Goal: Task Accomplishment & Management: Use online tool/utility

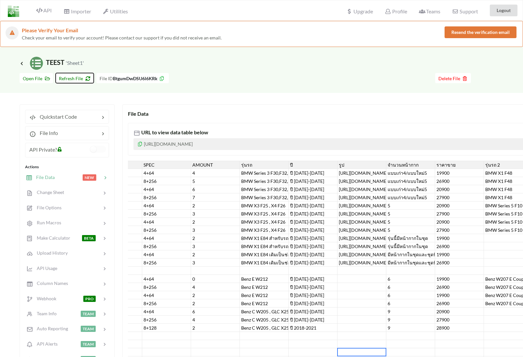
click at [76, 80] on span "Refresh File" at bounding box center [75, 79] width 32 height 6
click at [23, 65] on icon at bounding box center [22, 63] width 6 height 5
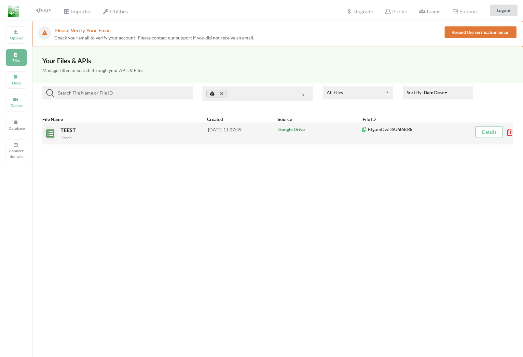
click at [61, 133] on div "TEEST 'Sheet1'" at bounding box center [135, 133] width 148 height 15
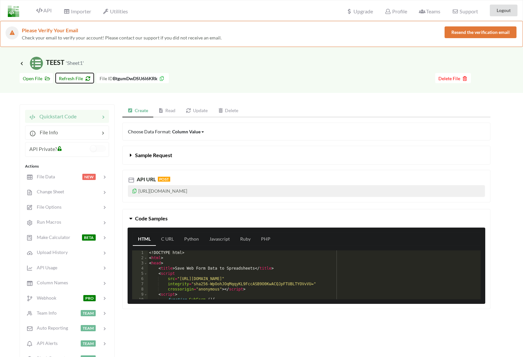
click at [79, 77] on span "Refresh File" at bounding box center [75, 79] width 32 height 6
click at [99, 135] on div at bounding box center [79, 132] width 42 height 8
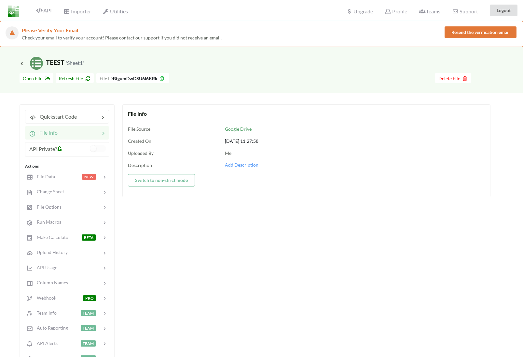
click at [100, 124] on div "Quickstart Code File Info API Private? Actions File Data NEW Change Sheet File …" at bounding box center [67, 245] width 95 height 282
click at [96, 121] on div "Quickstart Code" at bounding box center [67, 117] width 84 height 14
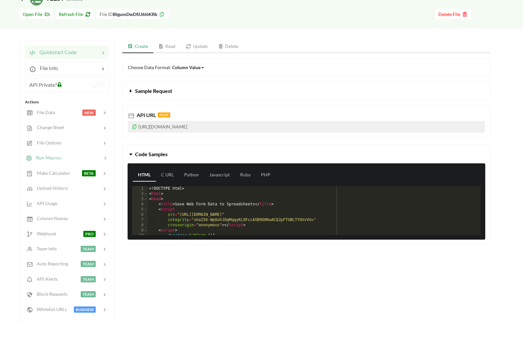
scroll to position [74, 0]
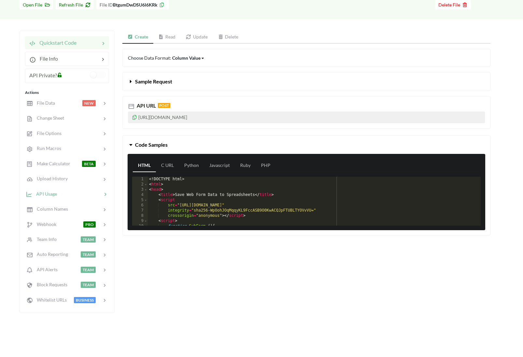
click at [90, 200] on div "API Usage" at bounding box center [67, 193] width 86 height 15
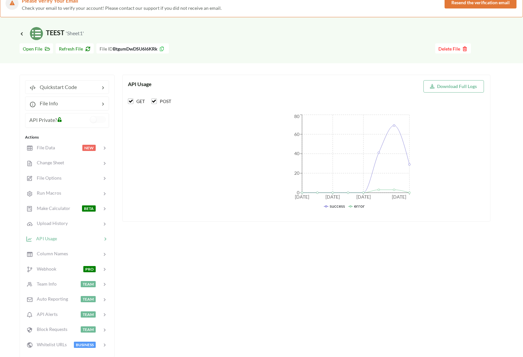
scroll to position [0, 0]
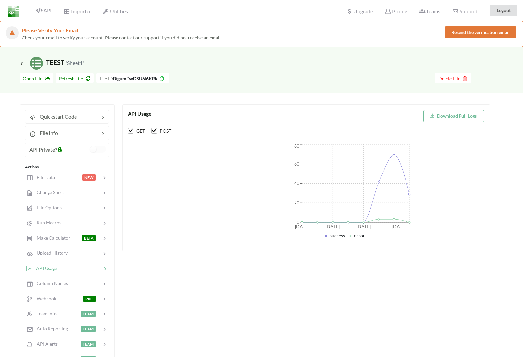
click at [358, 15] on div "Upgrade" at bounding box center [359, 10] width 35 height 14
click at [358, 10] on span "Upgrade" at bounding box center [360, 10] width 27 height 7
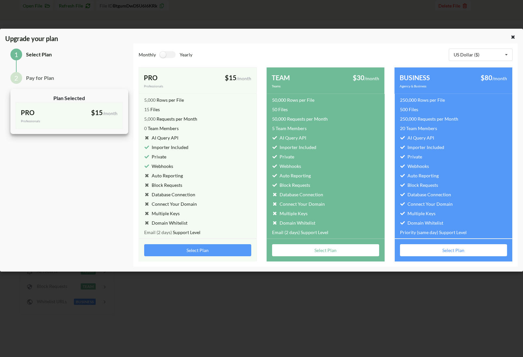
scroll to position [111, 0]
click at [15, 80] on div "2" at bounding box center [16, 78] width 12 height 12
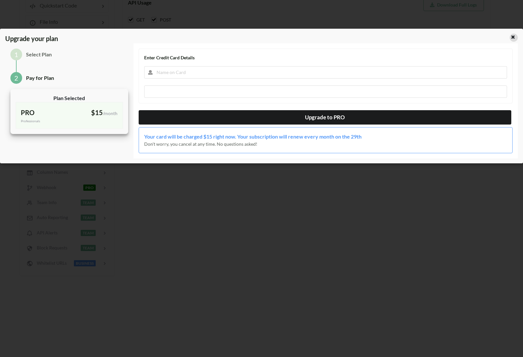
click at [514, 35] on icon at bounding box center [514, 36] width 6 height 5
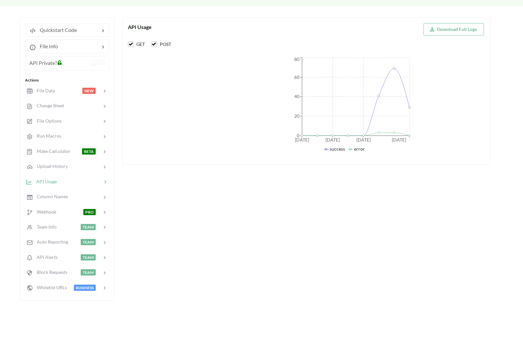
scroll to position [0, 0]
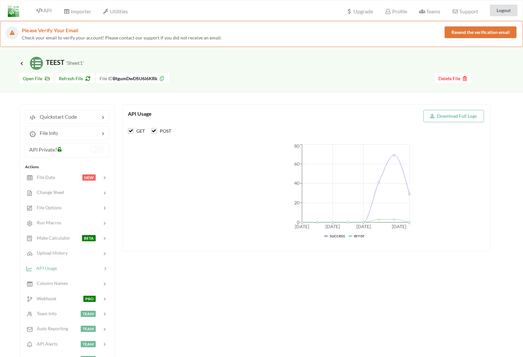
click at [461, 37] on button "Resend the verification email" at bounding box center [481, 32] width 72 height 12
click at [72, 82] on button "Refresh File" at bounding box center [75, 78] width 38 height 10
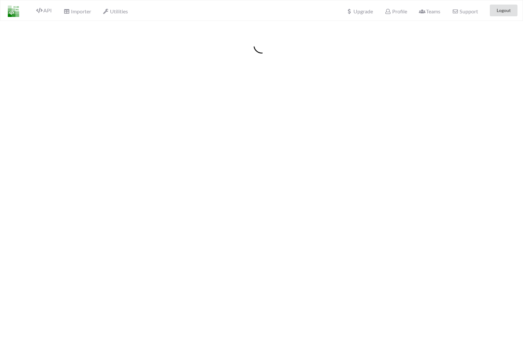
click at [269, 93] on div at bounding box center [261, 199] width 523 height 357
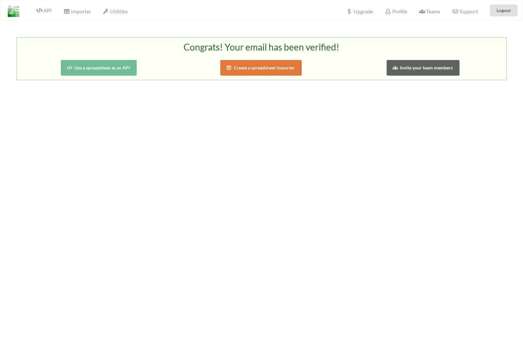
click at [15, 10] on img at bounding box center [13, 11] width 11 height 11
click at [49, 12] on span "API" at bounding box center [44, 11] width 16 height 8
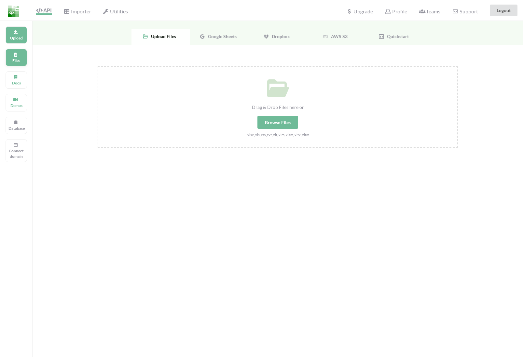
click at [16, 51] on div "Files" at bounding box center [16, 57] width 21 height 17
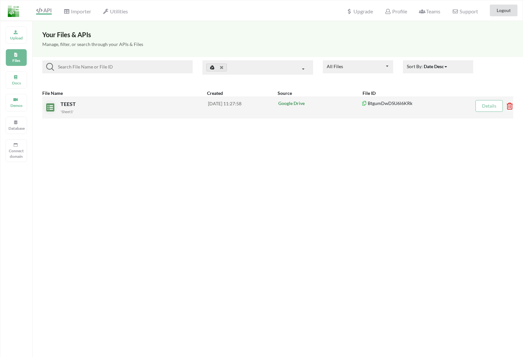
click at [258, 104] on div "[DATE] 11:27:58" at bounding box center [243, 107] width 70 height 14
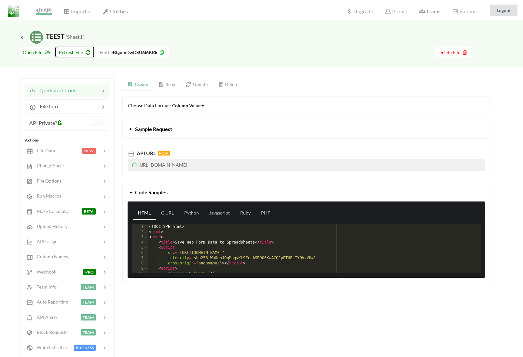
click at [80, 56] on button "Refresh File" at bounding box center [75, 52] width 38 height 10
click at [40, 37] on img at bounding box center [36, 37] width 13 height 13
click at [56, 37] on span "Icon Link TEEST 'Sheet1'" at bounding box center [52, 36] width 64 height 8
click at [53, 90] on span "Quickstart Code" at bounding box center [56, 90] width 41 height 6
click at [188, 85] on icon at bounding box center [189, 84] width 6 height 5
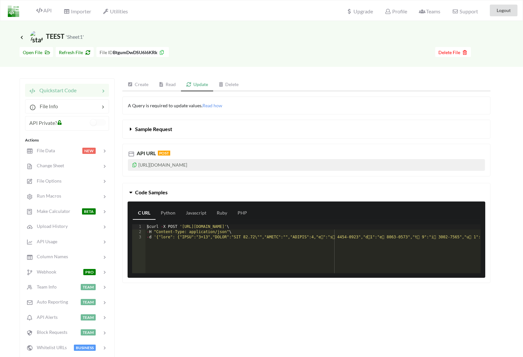
click at [170, 86] on link "Read" at bounding box center [168, 84] width 28 height 13
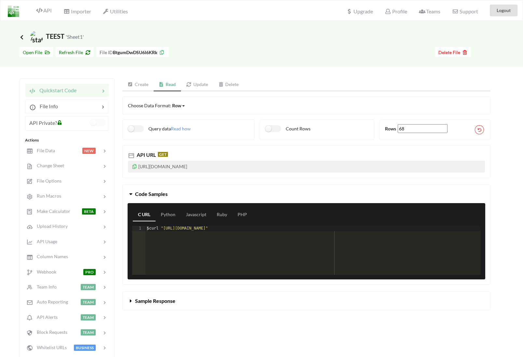
click at [21, 35] on icon at bounding box center [22, 37] width 6 height 5
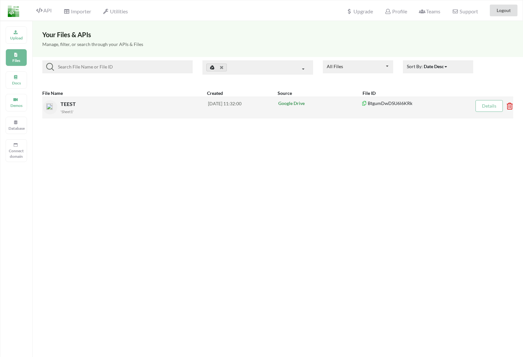
click at [67, 105] on span "TEEST" at bounding box center [69, 104] width 17 height 6
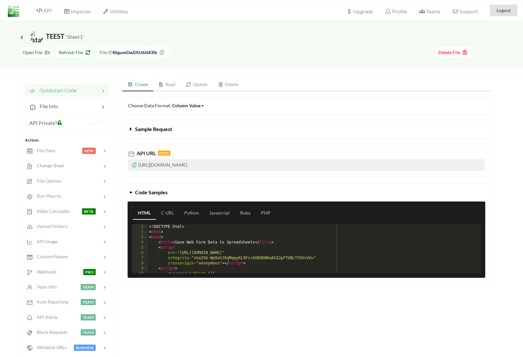
click at [58, 35] on span "Icon Link TEEST 'Sheet1'" at bounding box center [52, 36] width 64 height 8
click at [23, 40] on span "Icon Link TEEST 'Sheet1'" at bounding box center [52, 36] width 64 height 8
click at [22, 40] on span "Icon Link TEEST 'Sheet1'" at bounding box center [52, 36] width 64 height 8
click at [20, 39] on span "Icon Link" at bounding box center [23, 37] width 6 height 5
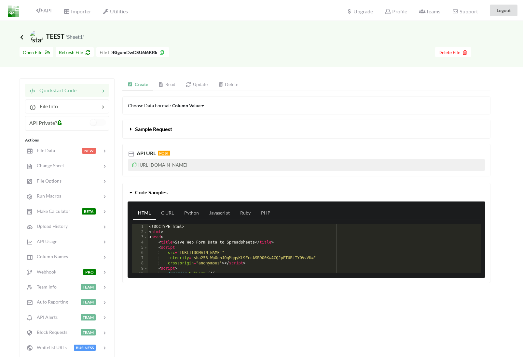
click at [22, 39] on icon at bounding box center [22, 37] width 6 height 5
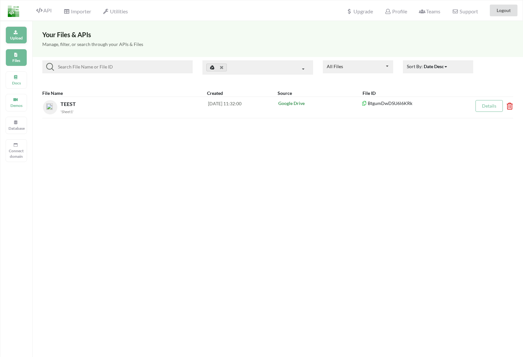
click at [19, 38] on p "Upload" at bounding box center [16, 38] width 16 height 6
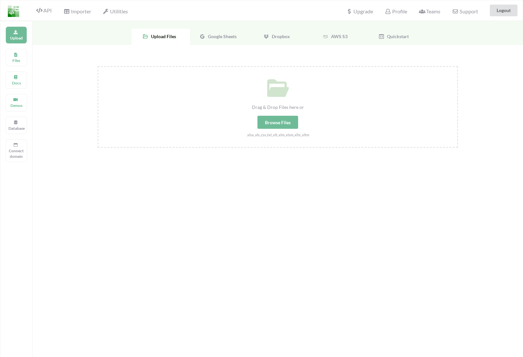
click at [292, 121] on div "Browse Files" at bounding box center [278, 122] width 41 height 13
click at [98, 66] on input "Drag & Drop Files here or Browse Files .xlsx,.xls,.csv,.txt,.xlt,.xlm,.xlsm,.xl…" at bounding box center [98, 66] width 0 height 0
click at [231, 40] on div "Google Sheets" at bounding box center [219, 37] width 59 height 16
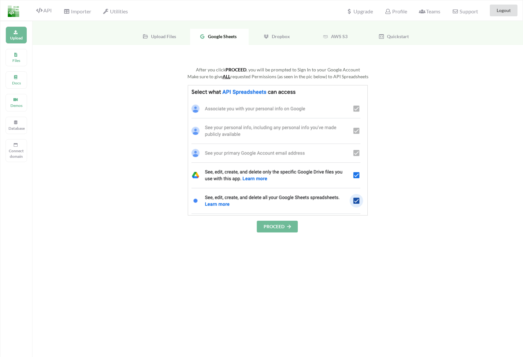
click at [279, 226] on button "PROCEED" at bounding box center [277, 227] width 41 height 12
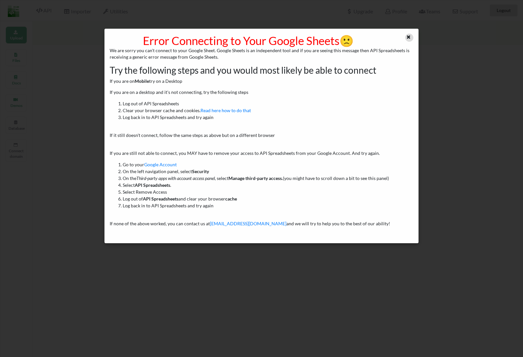
click at [407, 35] on icon at bounding box center [409, 36] width 6 height 5
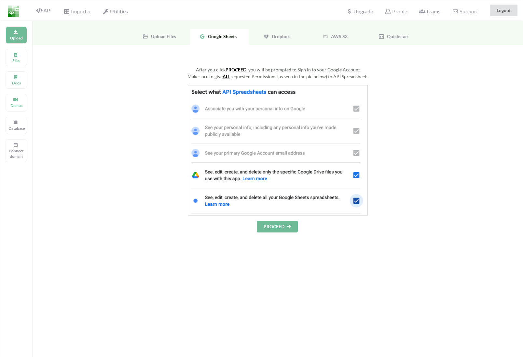
click at [274, 38] on span "Dropbox" at bounding box center [279, 37] width 21 height 6
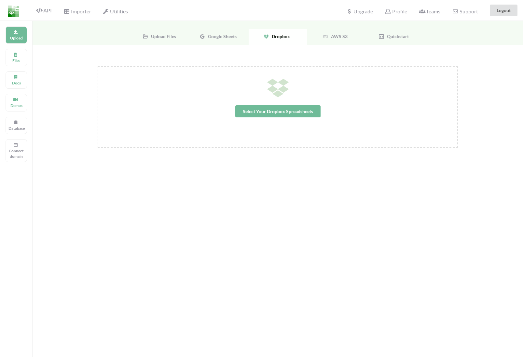
click at [157, 38] on span "Upload Files" at bounding box center [163, 37] width 28 height 6
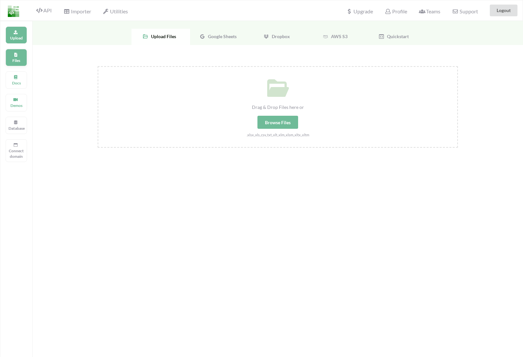
click at [16, 50] on div "Files" at bounding box center [16, 57] width 21 height 17
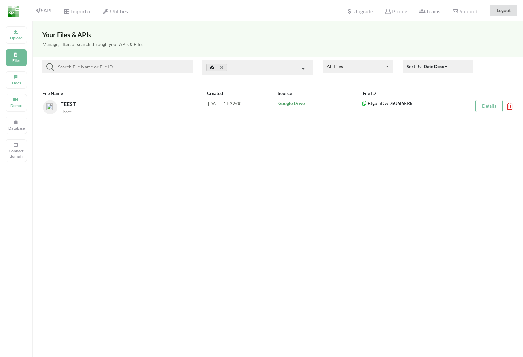
click at [145, 66] on input at bounding box center [122, 67] width 136 height 8
click at [212, 69] on icon at bounding box center [212, 67] width 5 height 5
click at [24, 76] on div "Docs" at bounding box center [16, 79] width 21 height 17
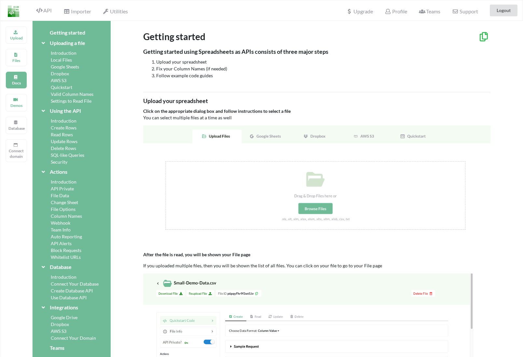
click at [305, 209] on img at bounding box center [317, 183] width 348 height 116
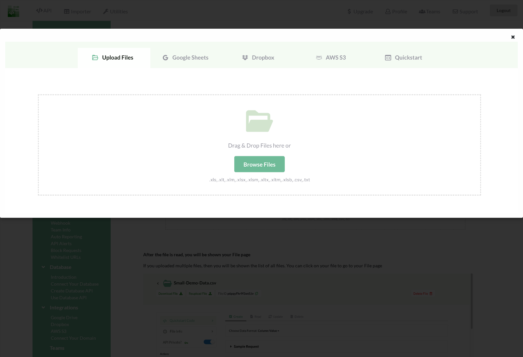
click at [464, 27] on div at bounding box center [261, 178] width 523 height 357
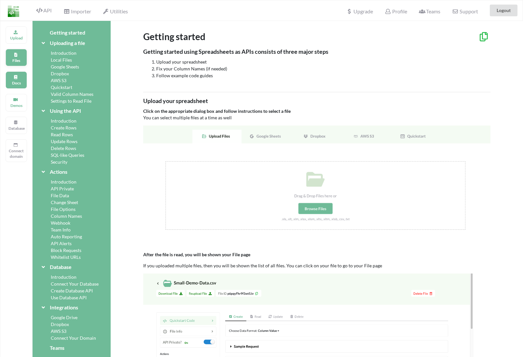
click at [23, 61] on p "Files" at bounding box center [16, 61] width 16 height 6
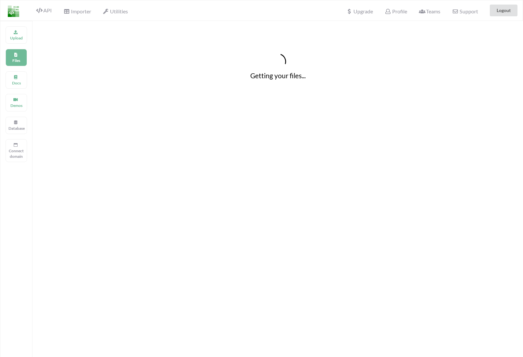
click at [20, 45] on div "Upload Files Docs Demos Database Connect domain" at bounding box center [16, 199] width 33 height 357
click at [19, 34] on div "Upload" at bounding box center [16, 34] width 21 height 17
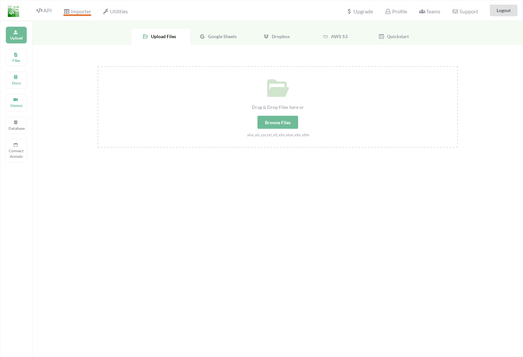
click at [80, 13] on span "Importer" at bounding box center [77, 12] width 27 height 8
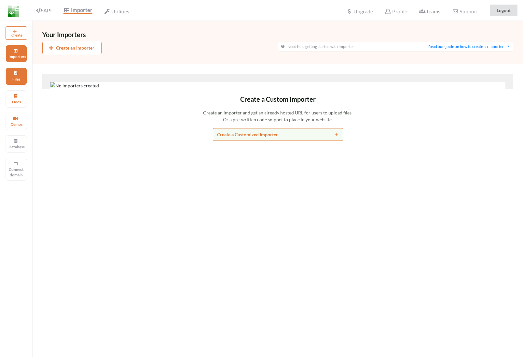
click at [22, 71] on div "Files" at bounding box center [16, 75] width 21 height 17
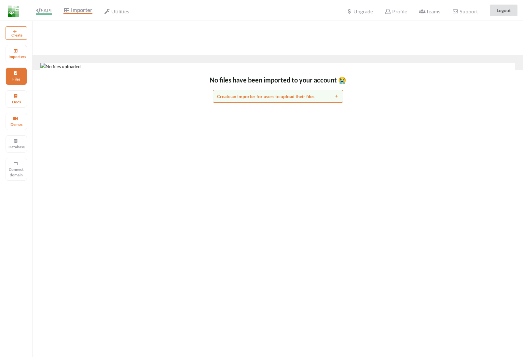
click at [45, 10] on span "API" at bounding box center [44, 11] width 16 height 8
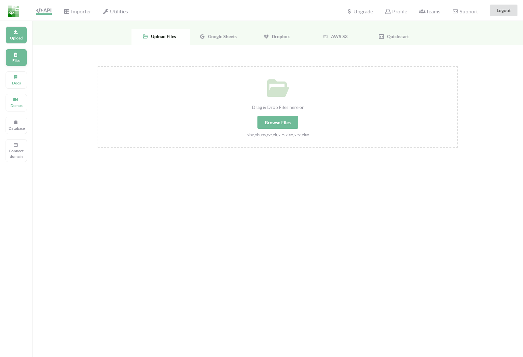
click at [18, 65] on div "Files" at bounding box center [16, 57] width 21 height 17
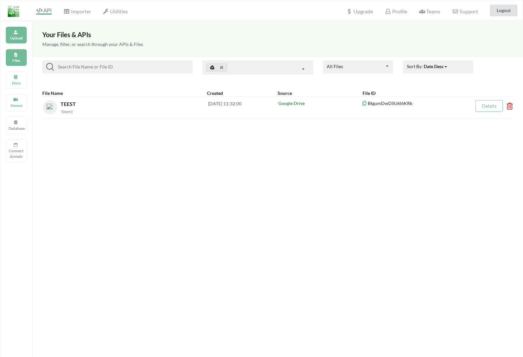
click at [20, 36] on p "Upload" at bounding box center [16, 38] width 16 height 6
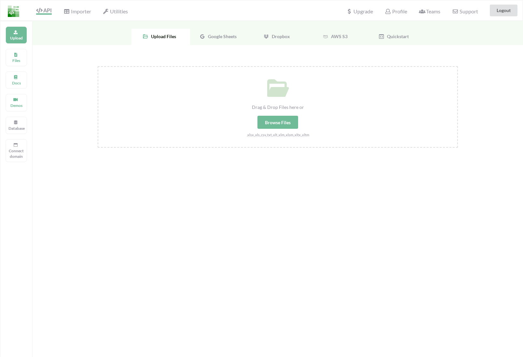
click at [203, 39] on div "Google Sheets" at bounding box center [219, 37] width 59 height 16
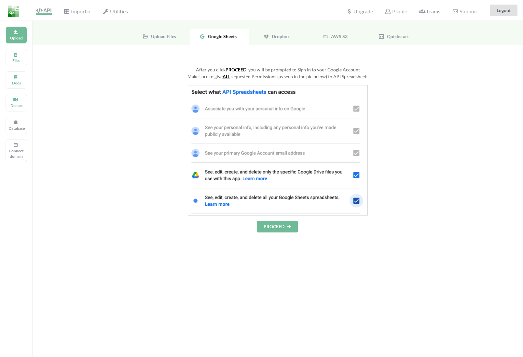
click at [268, 233] on div "After you click PROCEED , you will be prompted to Sign In to your Google Accoun…" at bounding box center [278, 217] width 491 height 344
click at [276, 226] on button "PROCEED" at bounding box center [277, 227] width 41 height 12
click at [273, 223] on button "PROCEED" at bounding box center [277, 227] width 41 height 12
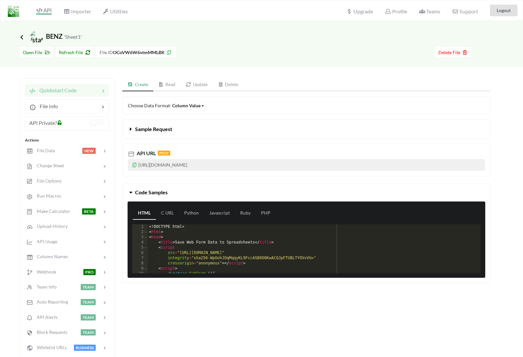
click at [23, 38] on icon at bounding box center [22, 37] width 6 height 5
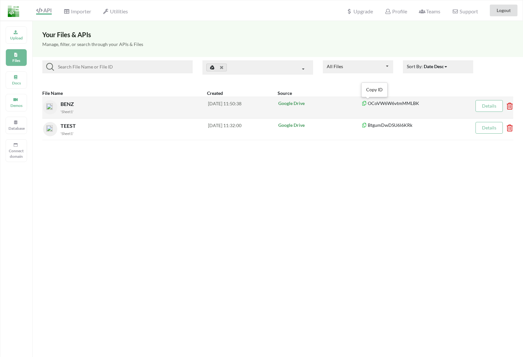
click at [364, 104] on icon at bounding box center [365, 102] width 6 height 5
click at [364, 105] on icon at bounding box center [365, 102] width 6 height 5
